Goal: Navigation & Orientation: Find specific page/section

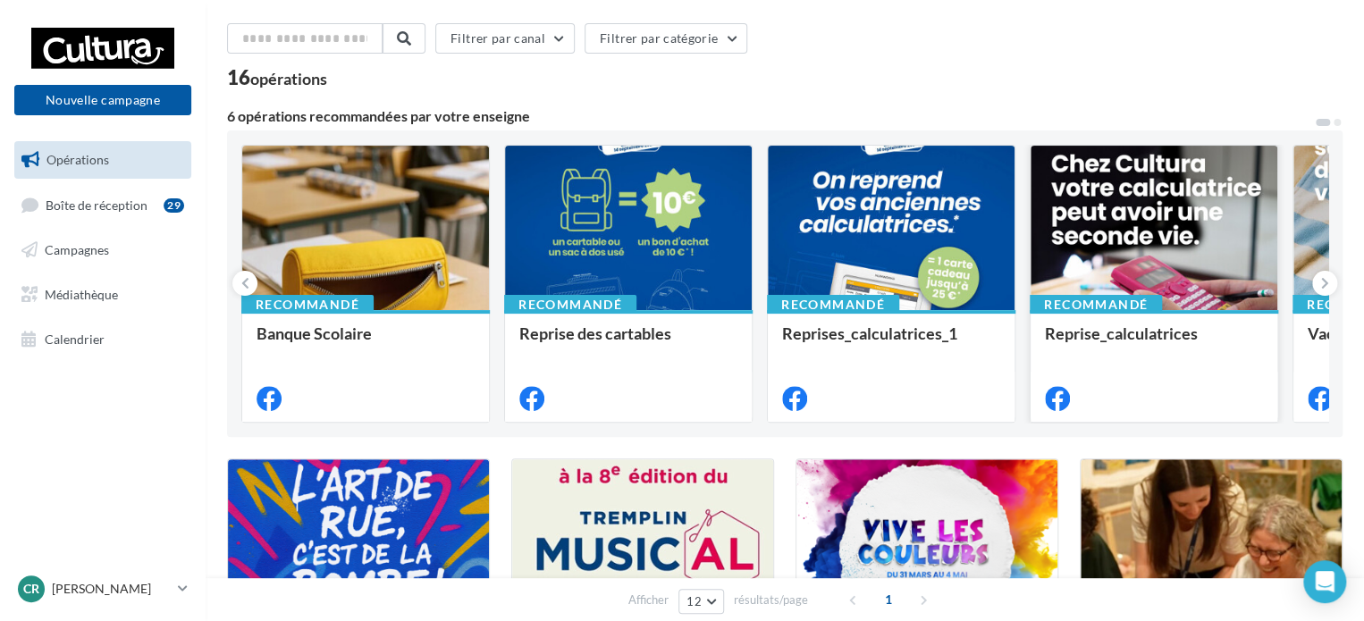
scroll to position [89, 0]
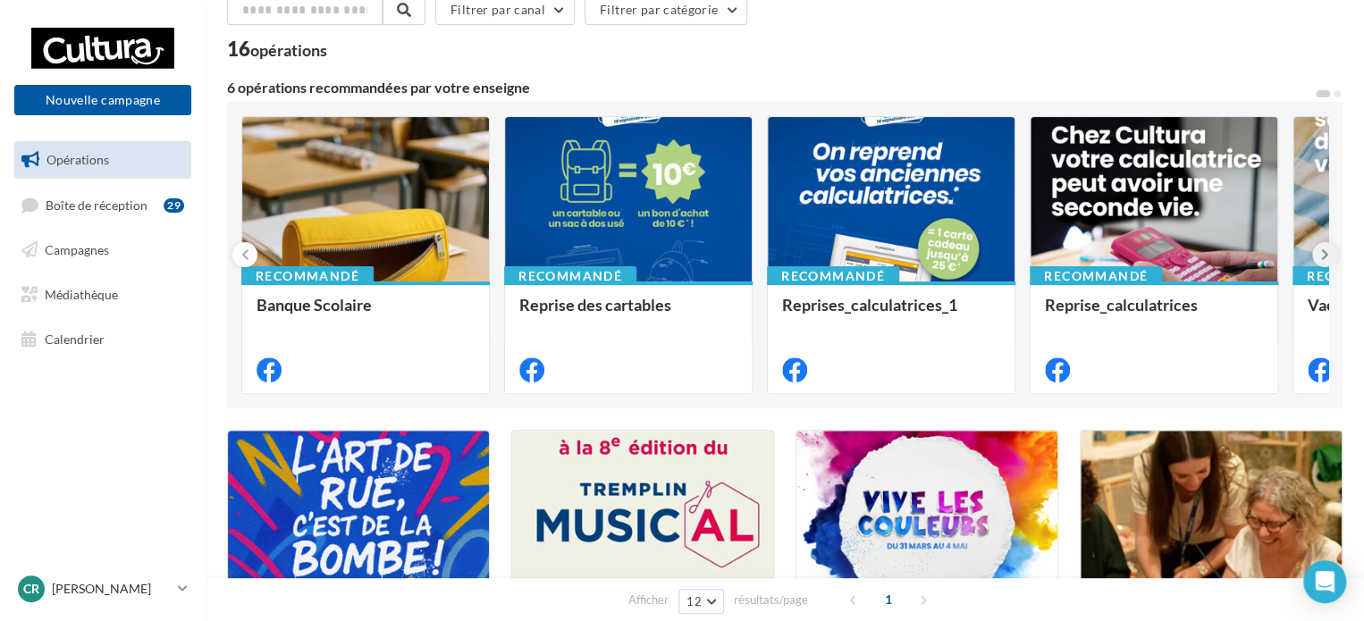
click at [1323, 263] on icon at bounding box center [1326, 255] width 8 height 18
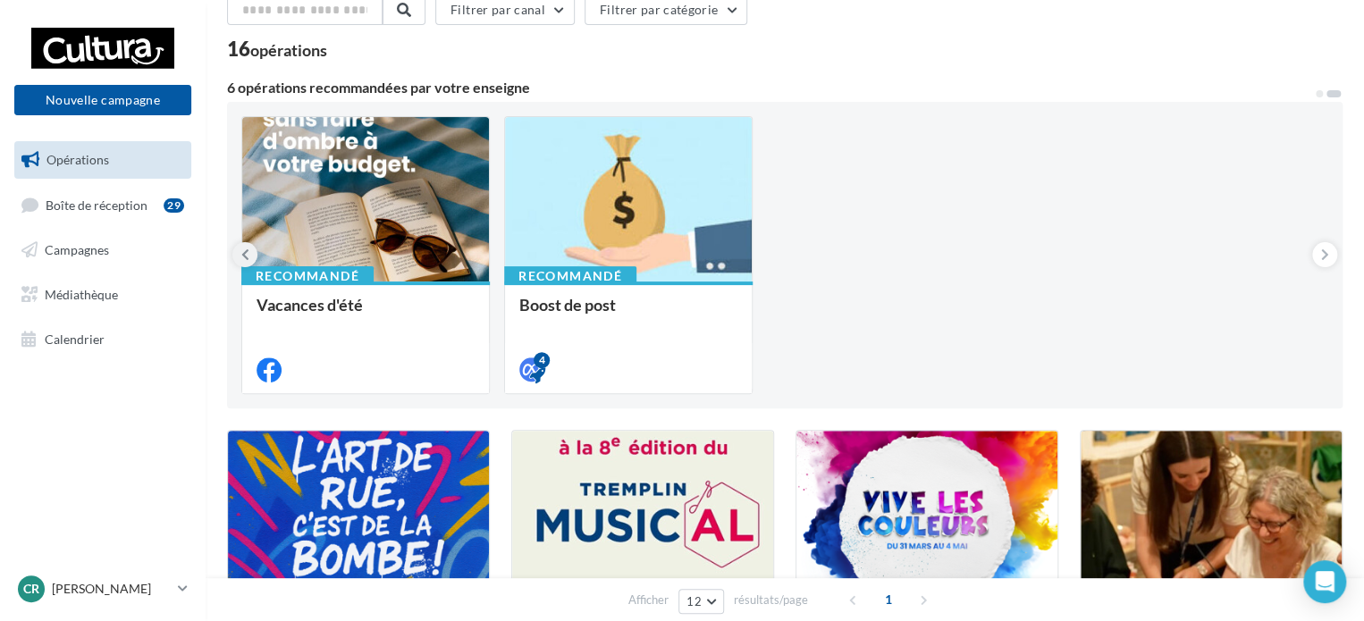
click at [240, 262] on button at bounding box center [244, 254] width 25 height 25
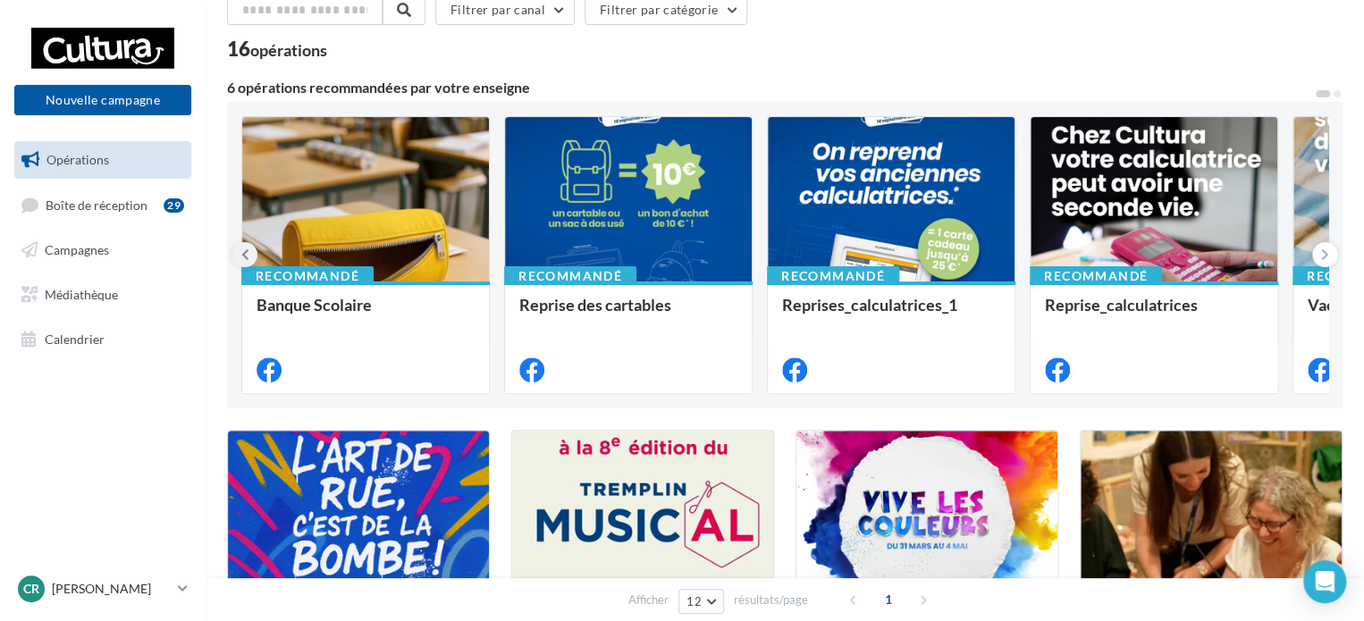
click at [240, 262] on button at bounding box center [244, 254] width 25 height 25
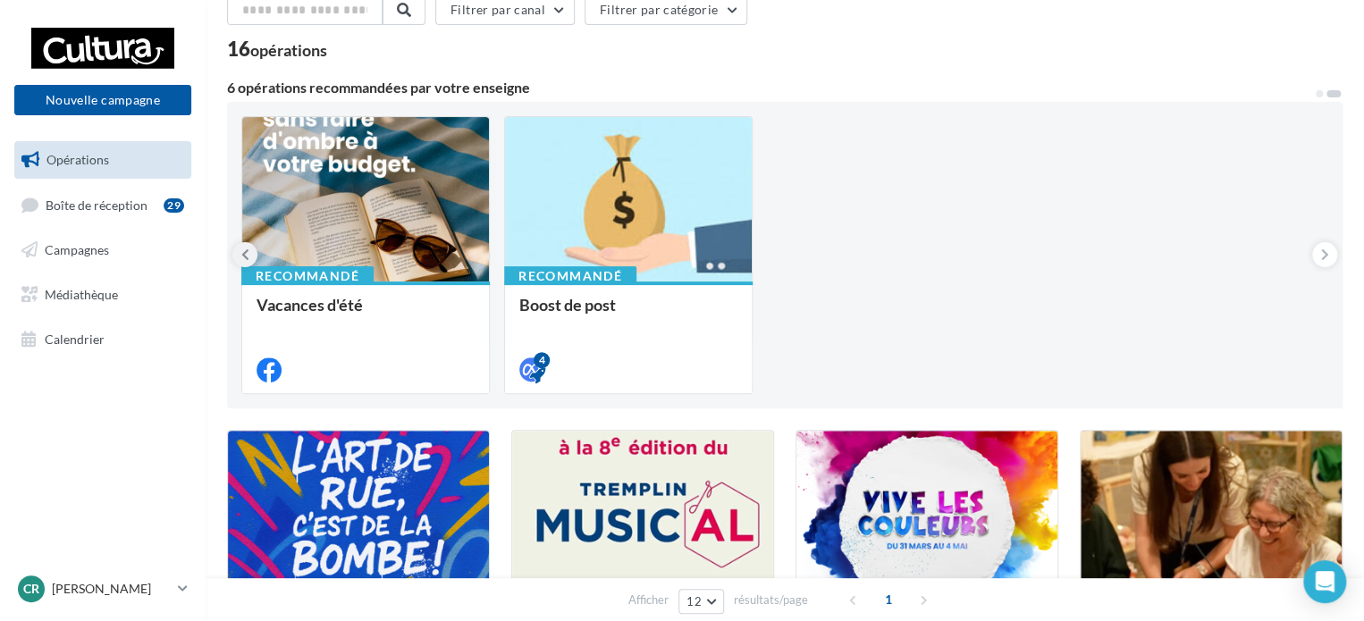
click at [240, 262] on button at bounding box center [244, 254] width 25 height 25
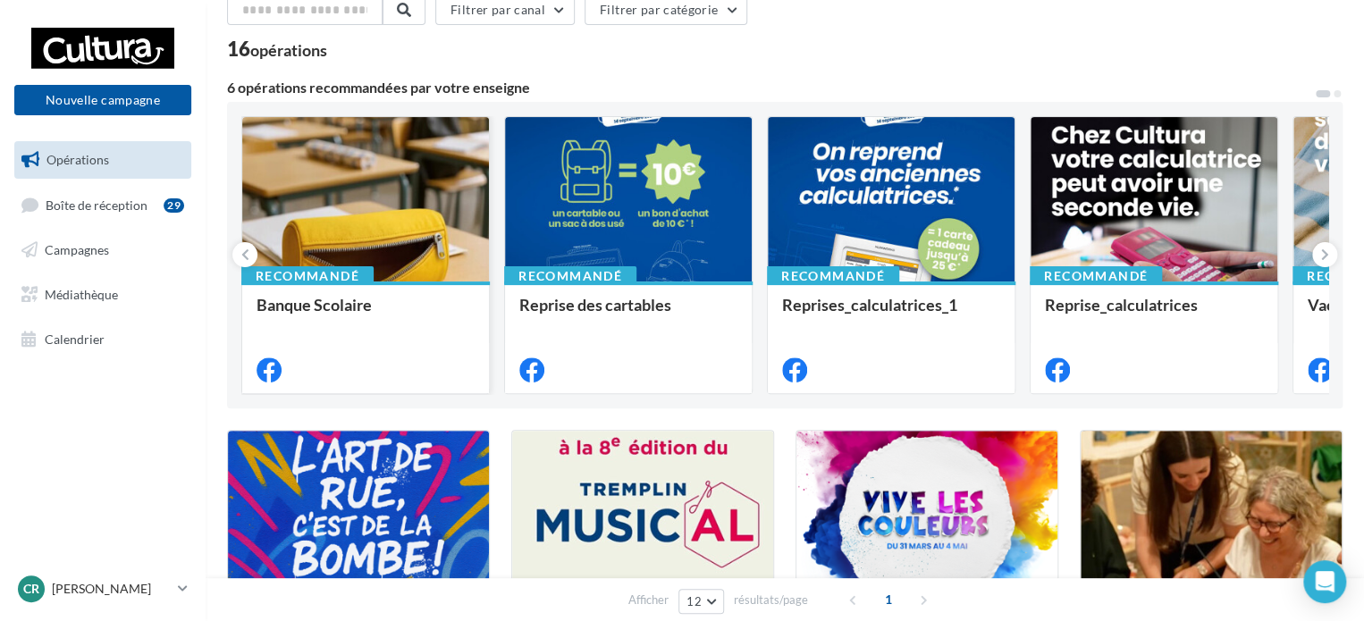
click at [370, 360] on div at bounding box center [366, 368] width 218 height 21
click at [114, 346] on link "Calendrier" at bounding box center [103, 340] width 184 height 38
